Goal: Information Seeking & Learning: Stay updated

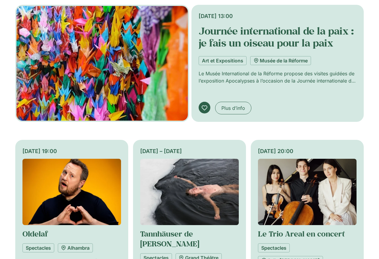
scroll to position [210, 0]
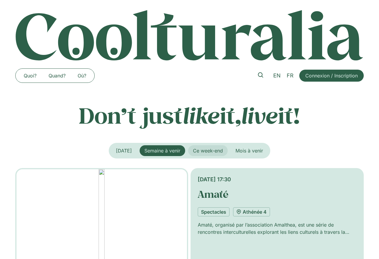
click at [212, 151] on span "Ce week-end" at bounding box center [208, 151] width 30 height 6
click at [178, 154] on button "Semaine à venir" at bounding box center [163, 150] width 46 height 11
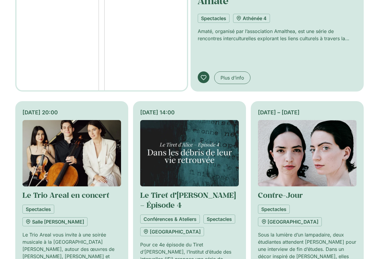
scroll to position [90, 0]
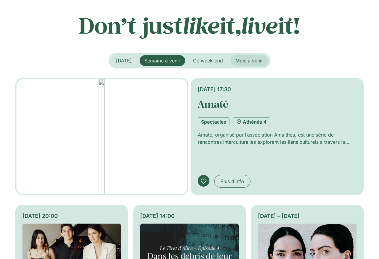
click at [256, 58] on span "Mois à venir" at bounding box center [250, 61] width 28 height 6
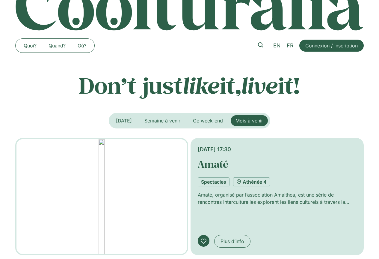
scroll to position [0, 0]
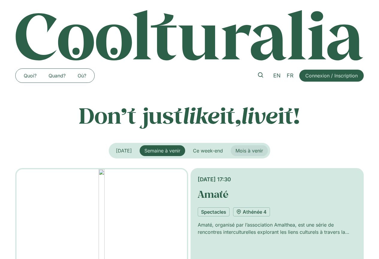
click at [257, 148] on span "Mois à venir" at bounding box center [250, 151] width 28 height 6
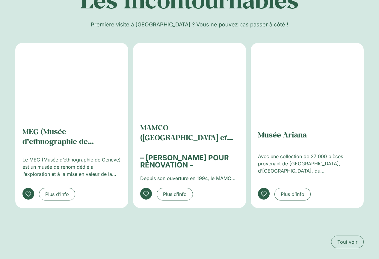
scroll to position [690, 0]
